Goal: Download file/media

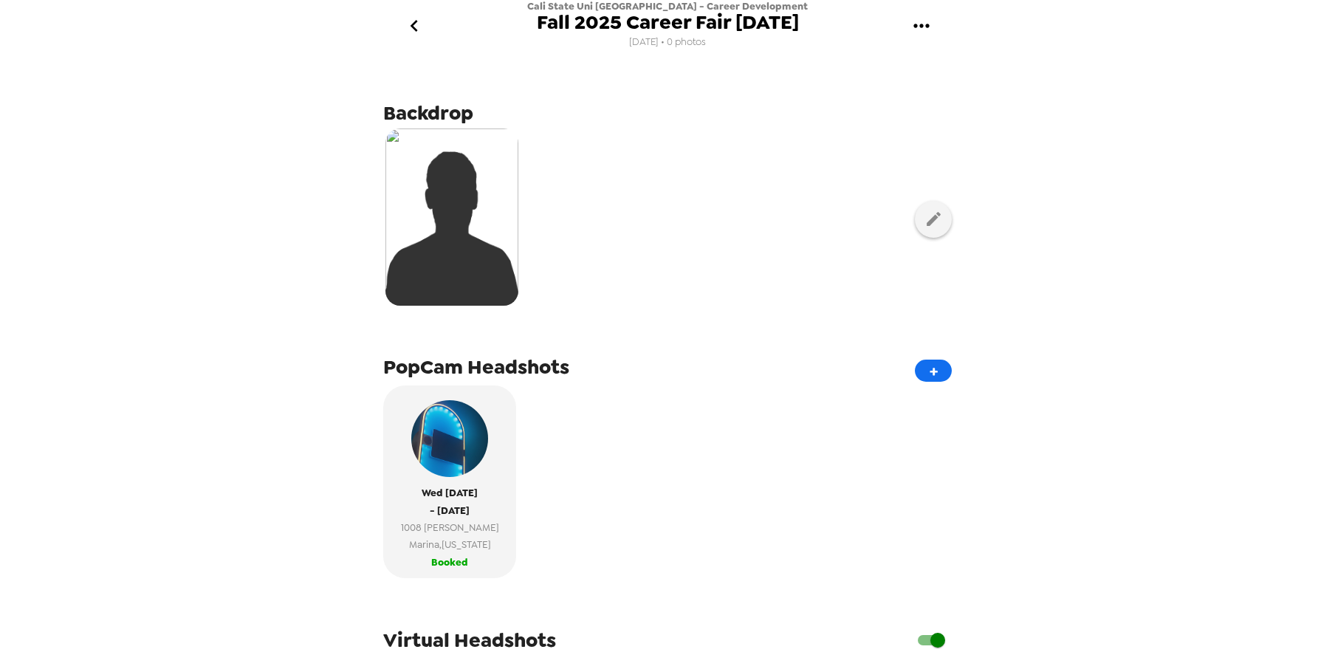
scroll to position [391, 0]
click at [1132, 407] on div "Cali State Uni Monterey Bay - Career Development Fall 2025 Career Fair 10/8/25 …" at bounding box center [667, 334] width 1335 height 669
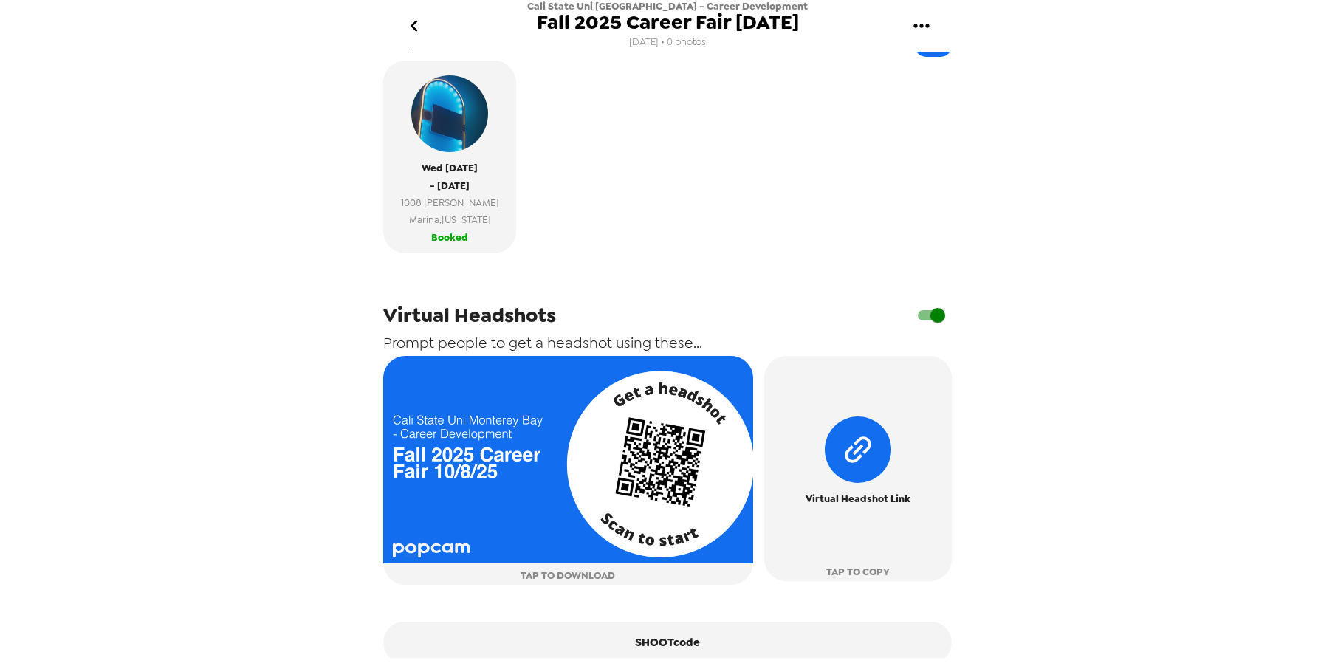
scroll to position [391, 0]
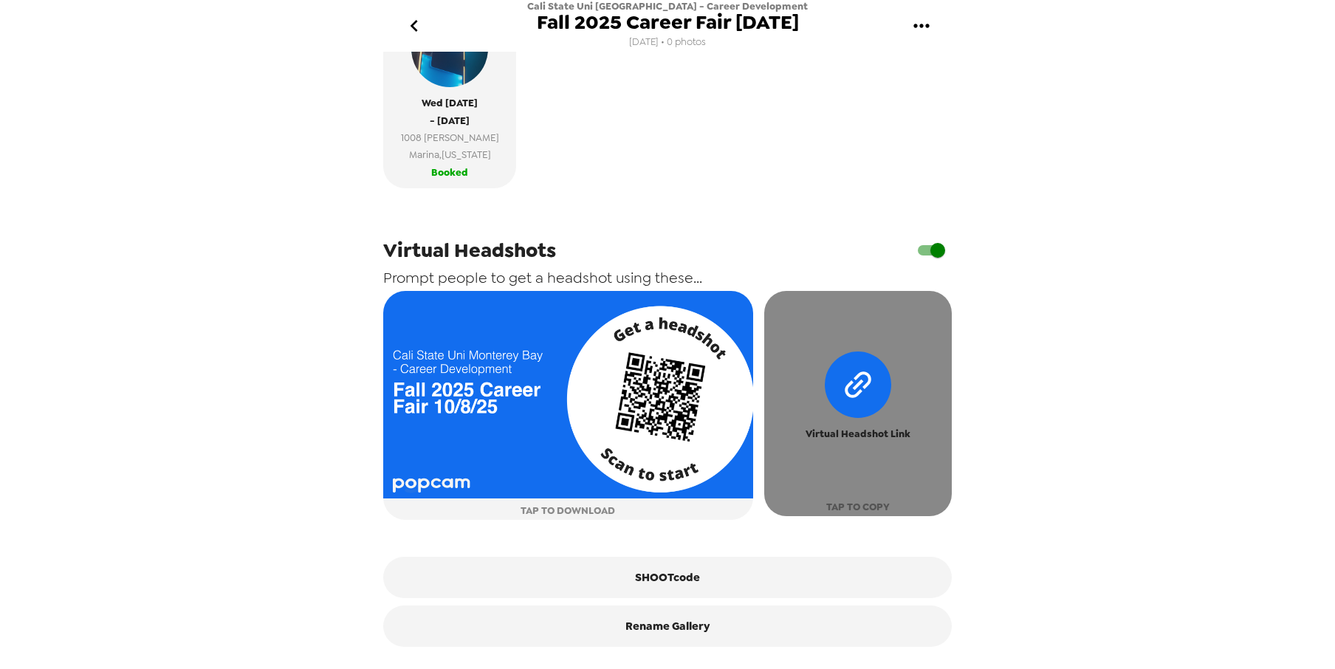
click at [858, 438] on span "Virtual Headshot Link" at bounding box center [857, 433] width 105 height 17
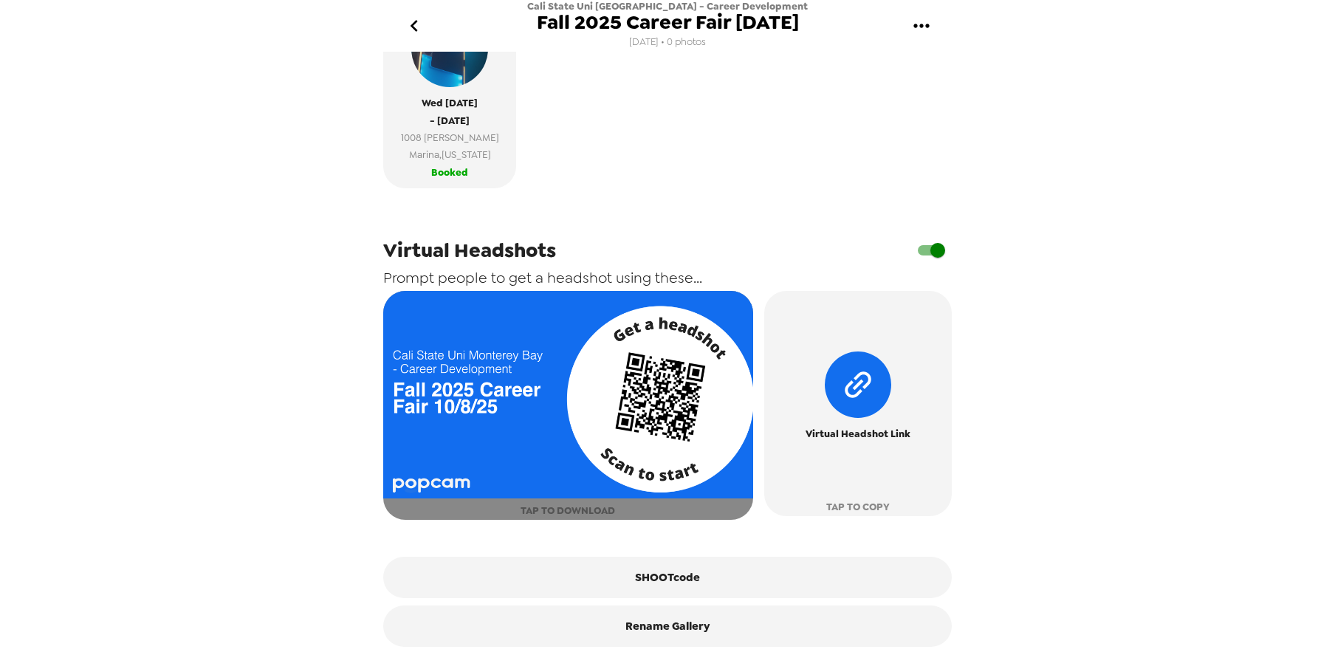
click at [581, 506] on span "TAP TO DOWNLOAD" at bounding box center [567, 510] width 94 height 17
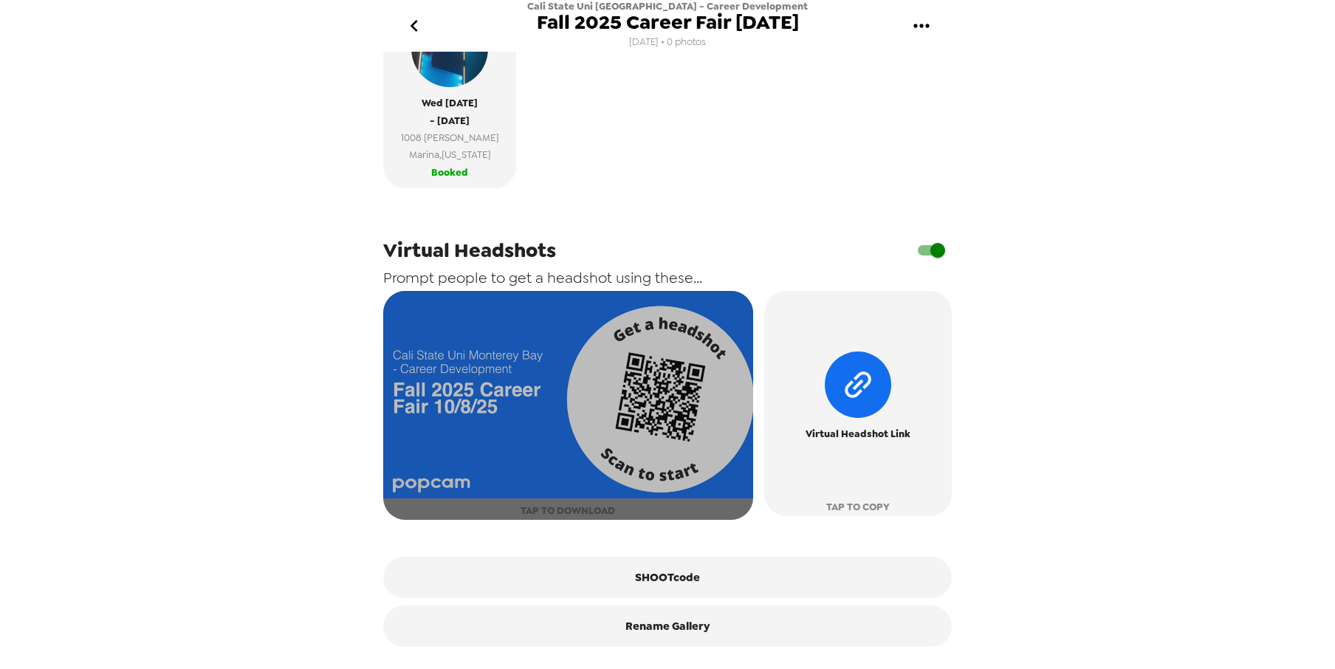
click at [497, 394] on img "button" at bounding box center [568, 395] width 370 height 208
